Goal: Task Accomplishment & Management: Use online tool/utility

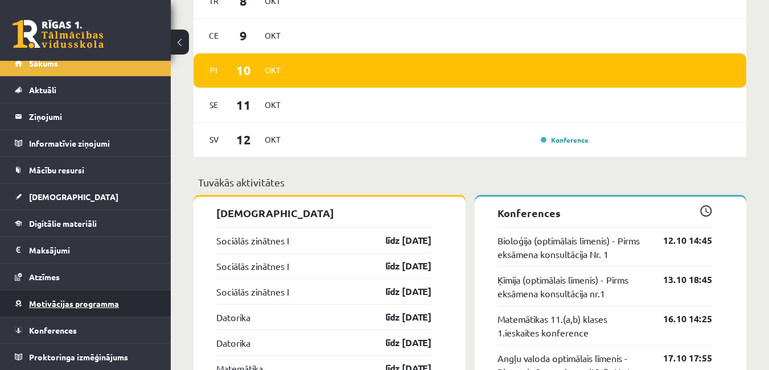
scroll to position [910, 0]
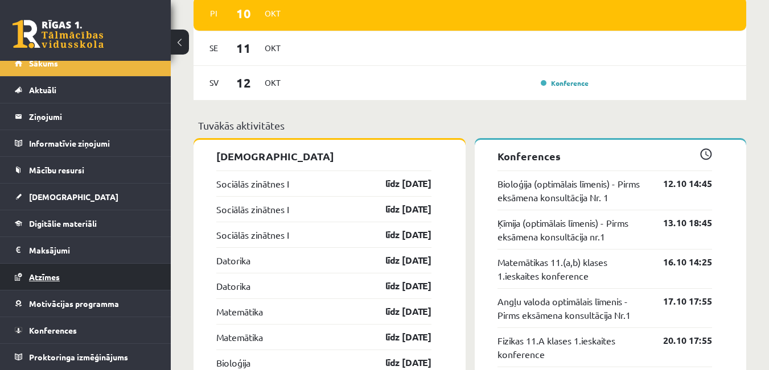
click at [47, 276] on span "Atzīmes" at bounding box center [44, 277] width 31 height 10
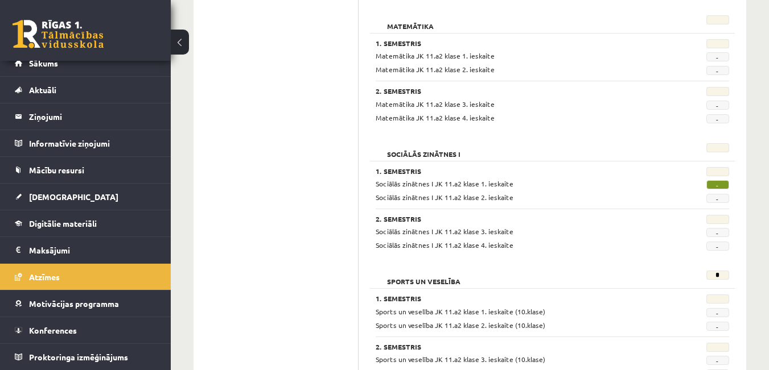
scroll to position [1508, 0]
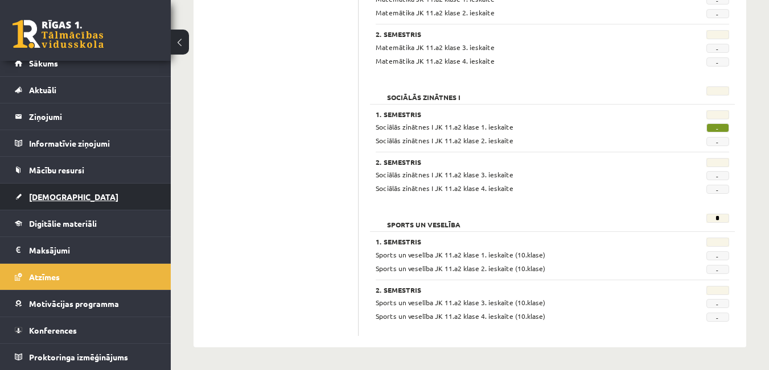
click at [36, 196] on span "[DEMOGRAPHIC_DATA]" at bounding box center [73, 197] width 89 height 10
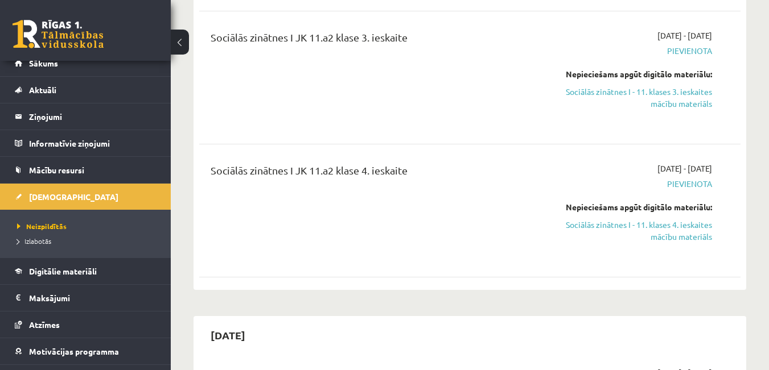
scroll to position [654, 0]
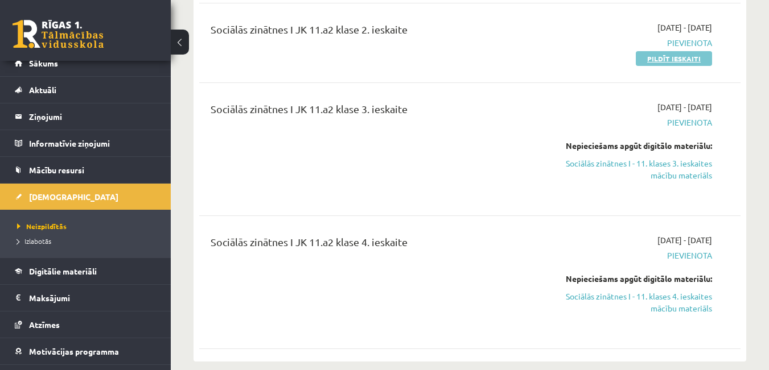
click at [662, 51] on link "Pildīt ieskaiti" at bounding box center [674, 58] width 76 height 15
click at [679, 158] on link "Sociālās zinātnes I - 11. klases 3. ieskaites mācību materiāls" at bounding box center [634, 170] width 156 height 24
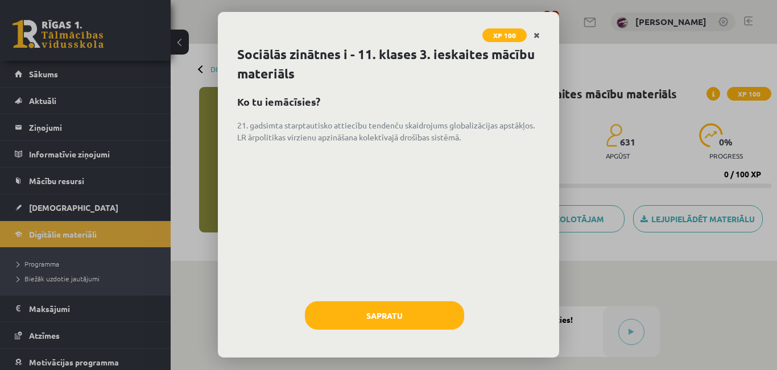
click at [534, 38] on icon "Close" at bounding box center [537, 36] width 6 height 8
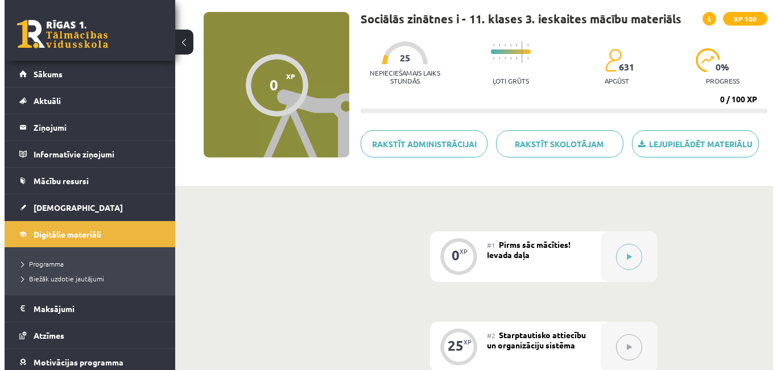
scroll to position [114, 0]
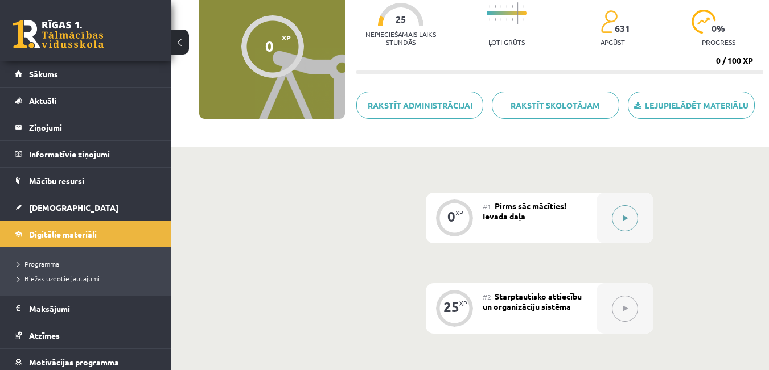
click at [617, 224] on button at bounding box center [625, 218] width 26 height 26
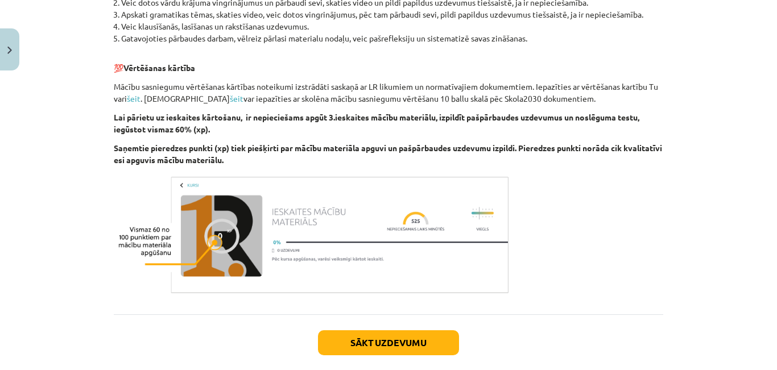
scroll to position [790, 0]
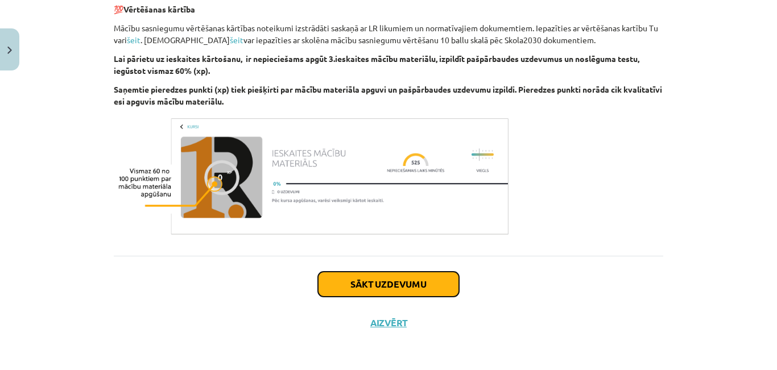
click at [390, 291] on button "Sākt uzdevumu" at bounding box center [388, 284] width 141 height 25
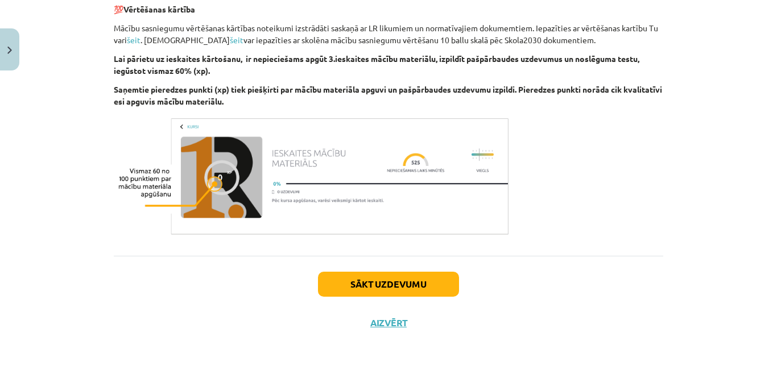
scroll to position [28, 0]
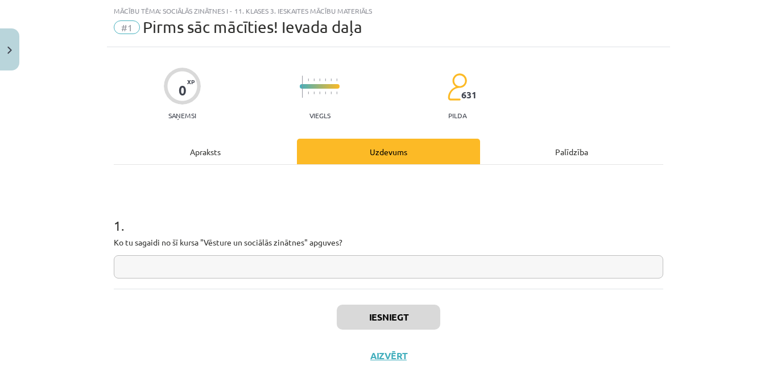
click at [398, 276] on input "text" at bounding box center [389, 266] width 550 height 23
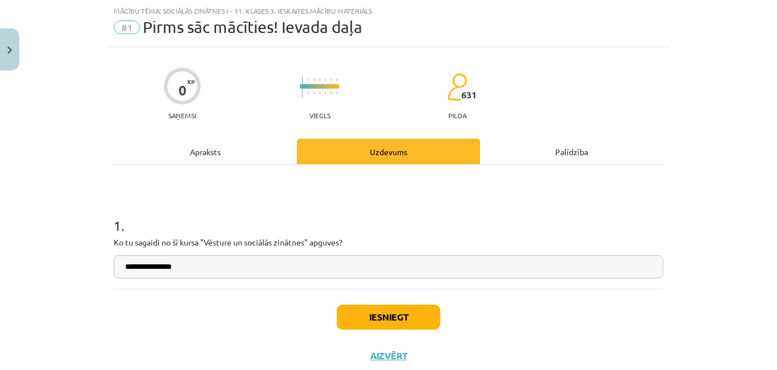
type input "**********"
click at [363, 327] on button "Iesniegt" at bounding box center [389, 317] width 104 height 25
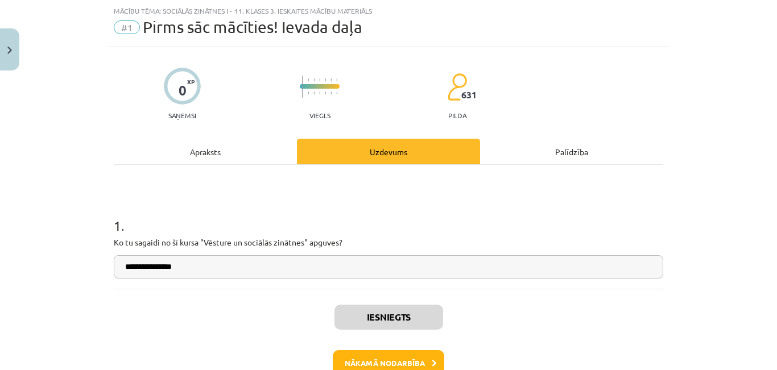
scroll to position [98, 0]
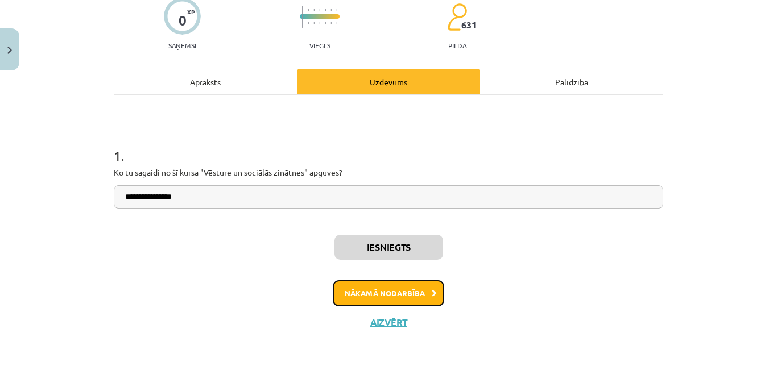
click at [386, 299] on button "Nākamā nodarbība" at bounding box center [389, 293] width 112 height 26
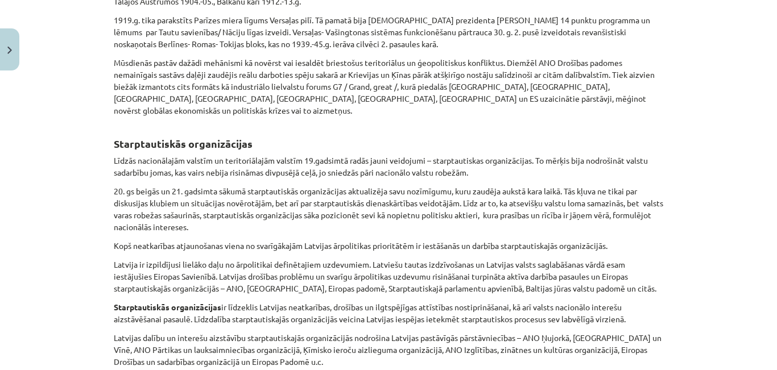
scroll to position [904, 0]
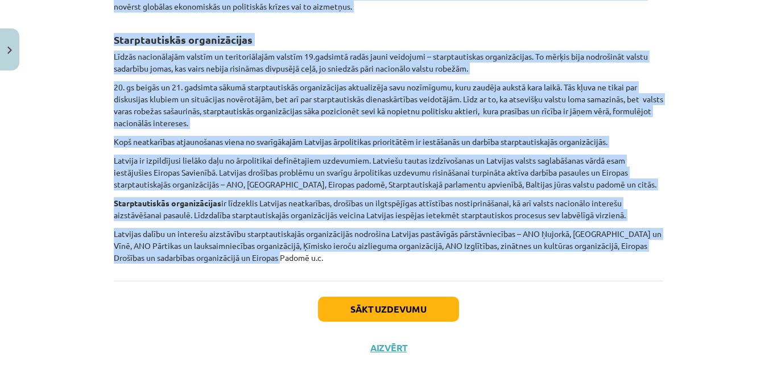
drag, startPoint x: 106, startPoint y: 200, endPoint x: 431, endPoint y: 248, distance: 327.8
copy div "Starptautiskā politika Mācību līdzekļi: Politika un tiesības. 162.lpp – 176.lpp…"
